Goal: Communication & Community: Answer question/provide support

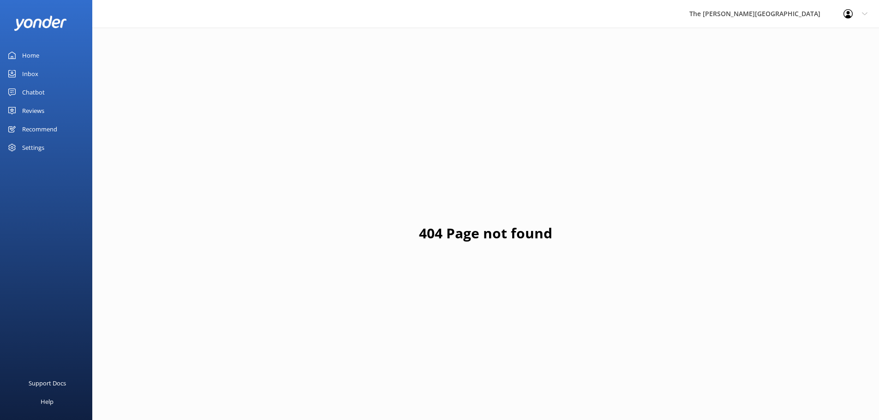
click at [33, 74] on div "Inbox" at bounding box center [30, 74] width 16 height 18
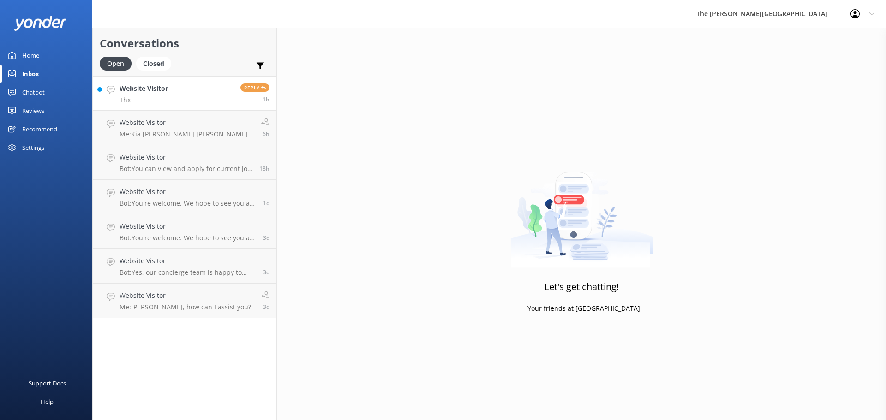
click at [151, 92] on h4 "Website Visitor" at bounding box center [144, 89] width 48 height 10
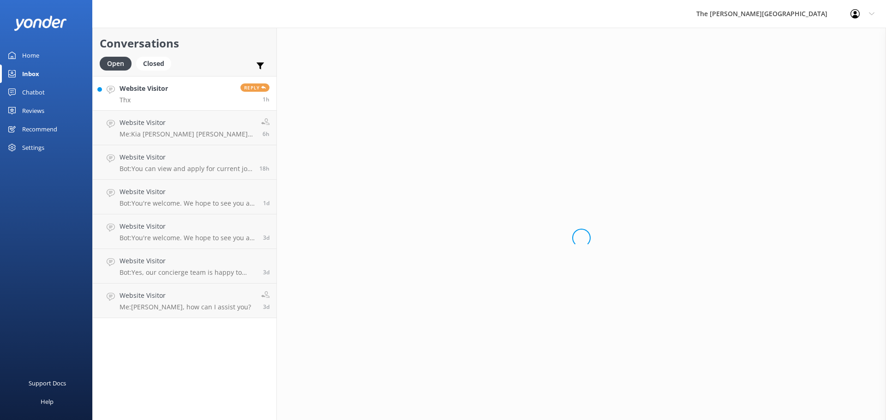
click at [151, 92] on h4 "Website Visitor" at bounding box center [144, 89] width 48 height 10
